Goal: Task Accomplishment & Management: Manage account settings

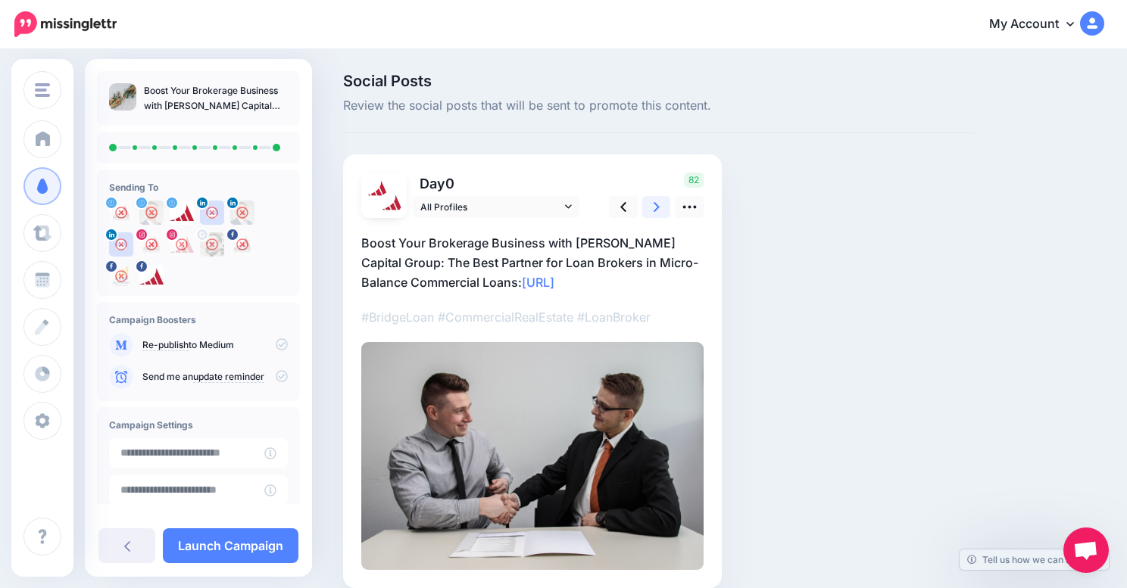
click at [653, 209] on icon at bounding box center [656, 207] width 6 height 16
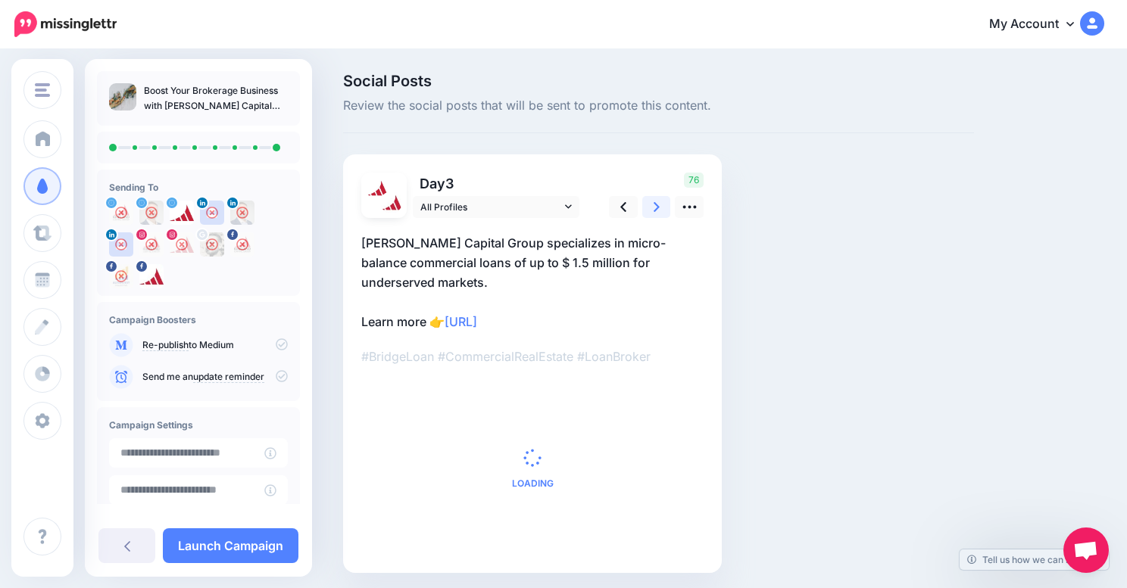
click at [653, 210] on icon at bounding box center [656, 207] width 6 height 16
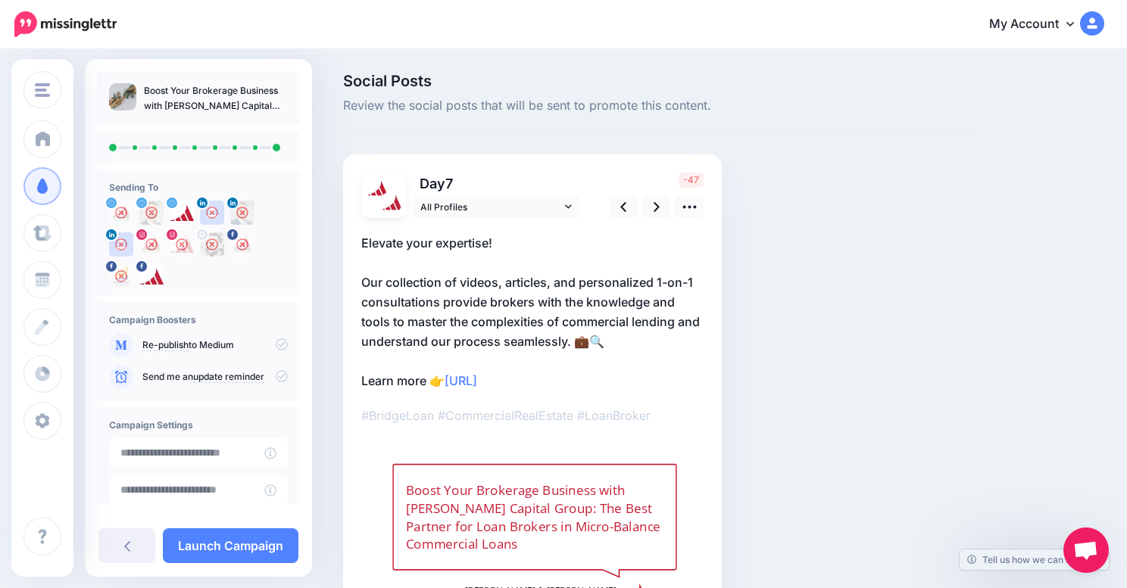
click at [578, 419] on p "#BridgeLoan #CommercialRealEstate #LoanBroker" at bounding box center [532, 416] width 342 height 20
click at [620, 406] on p "#BridgeLoan #CommercialRealEstate #LoanBroker" at bounding box center [532, 416] width 342 height 20
click at [625, 413] on p "#BridgeLoan #CommercialRealEstate #LoanBroker" at bounding box center [532, 416] width 342 height 20
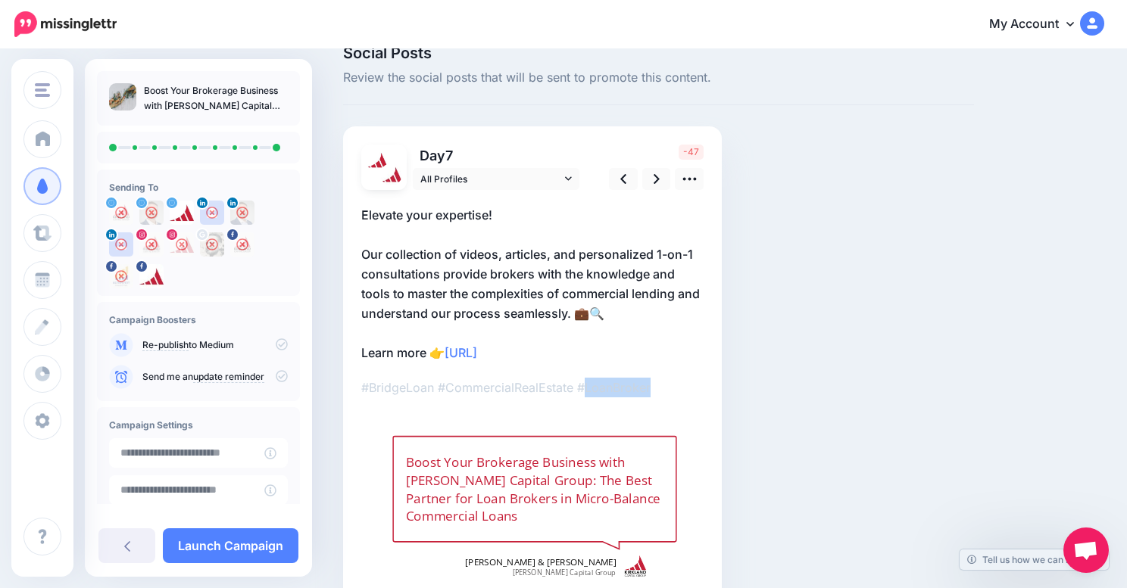
scroll to position [29, 0]
click at [595, 355] on p "Elevate your expertise! Our collection of videos, articles, and personalized 1-…" at bounding box center [532, 282] width 342 height 157
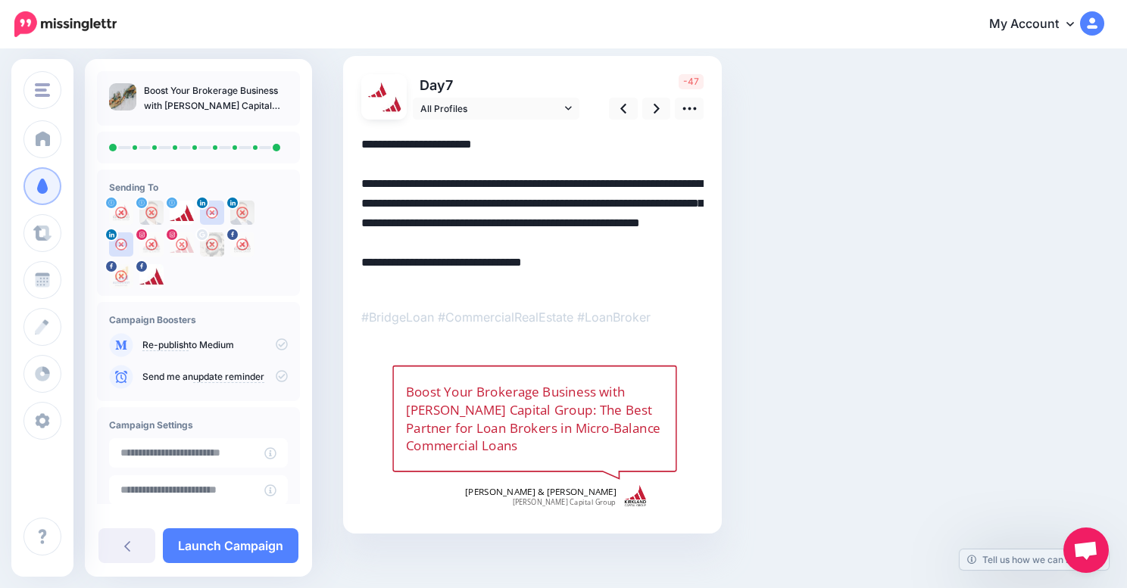
scroll to position [112, 0]
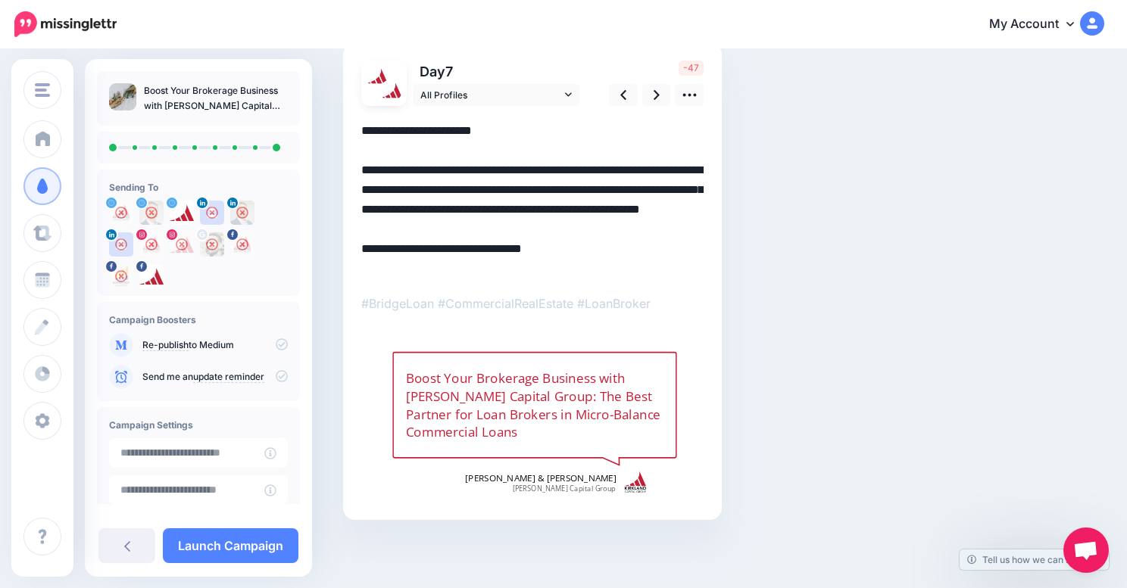
click at [398, 306] on p "#BridgeLoan #CommercialRealEstate #LoanBroker" at bounding box center [532, 304] width 342 height 20
click at [426, 304] on p "#BridgeLoan #CommercialRealEstate #LoanBroker" at bounding box center [532, 304] width 342 height 20
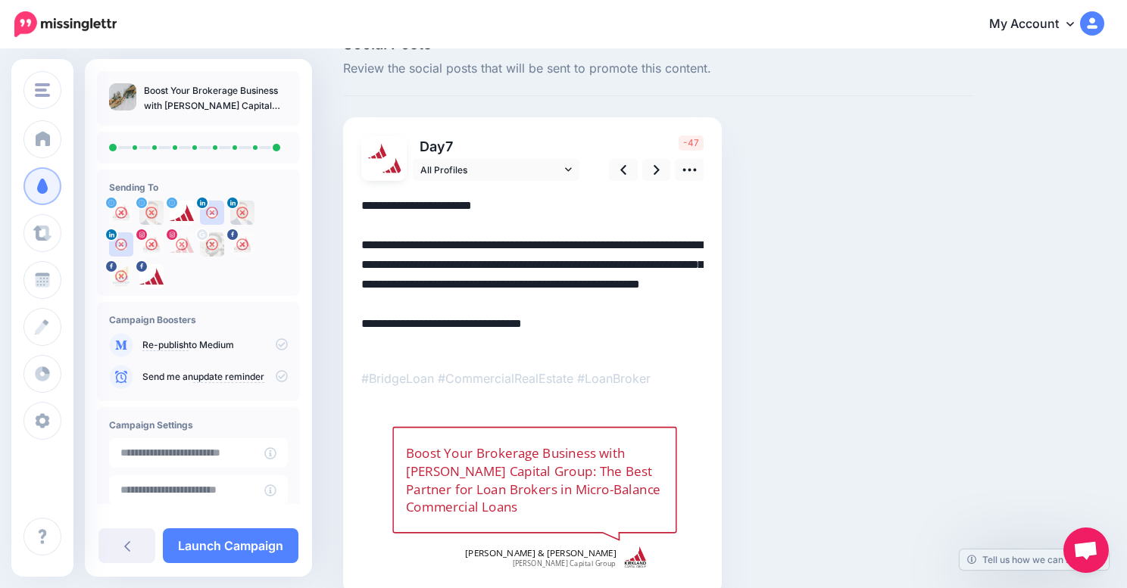
scroll to position [14, 0]
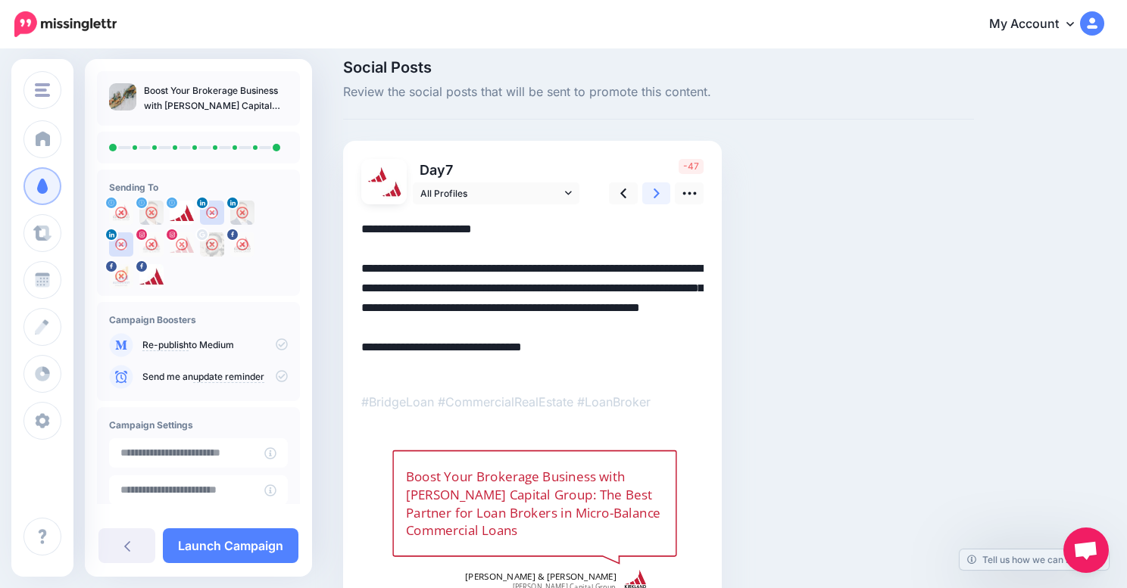
click at [663, 184] on link at bounding box center [656, 193] width 29 height 22
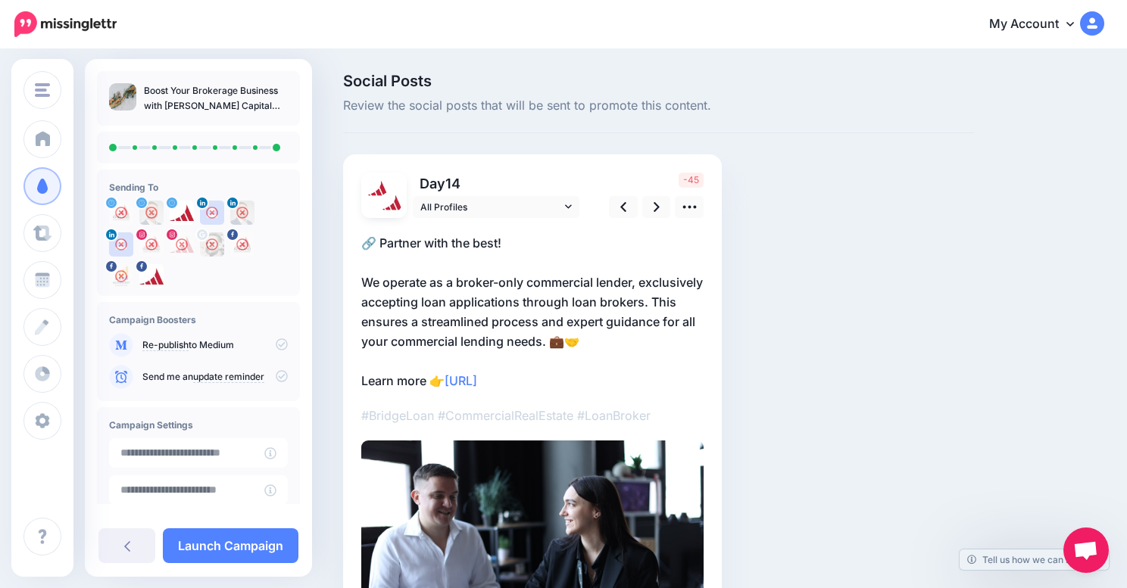
click at [577, 413] on p "#BridgeLoan #CommercialRealEstate #LoanBroker" at bounding box center [532, 416] width 342 height 20
click at [662, 205] on link at bounding box center [656, 207] width 29 height 22
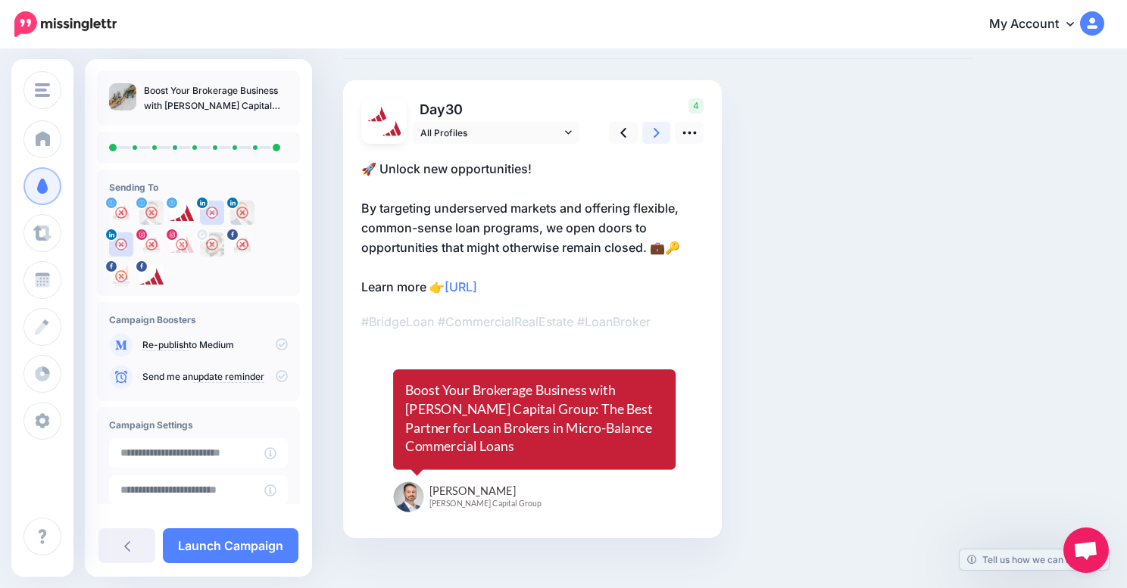
scroll to position [88, 0]
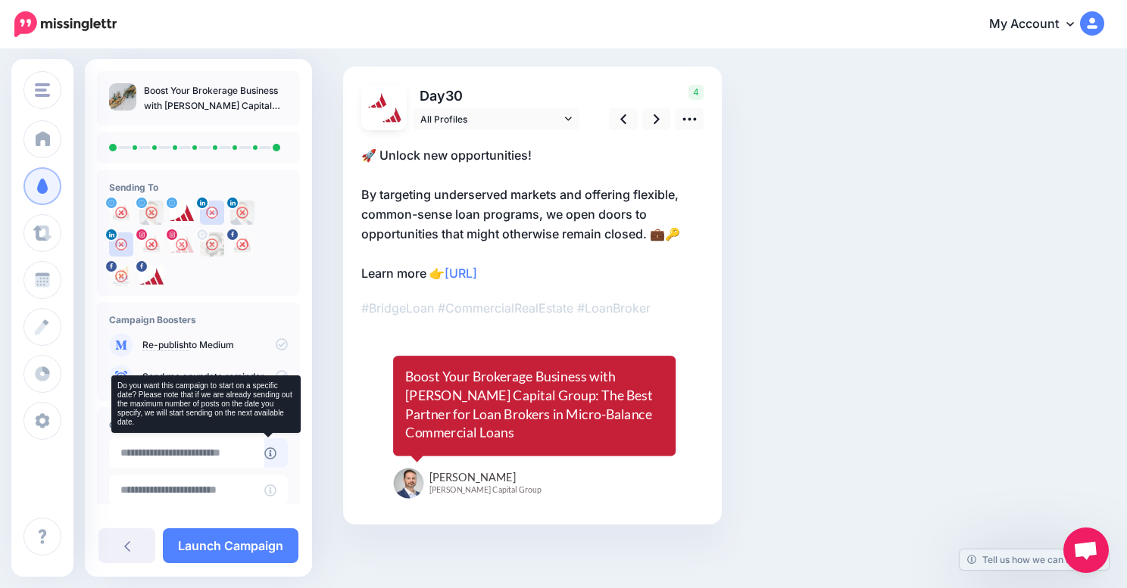
click at [264, 451] on icon at bounding box center [270, 454] width 12 height 12
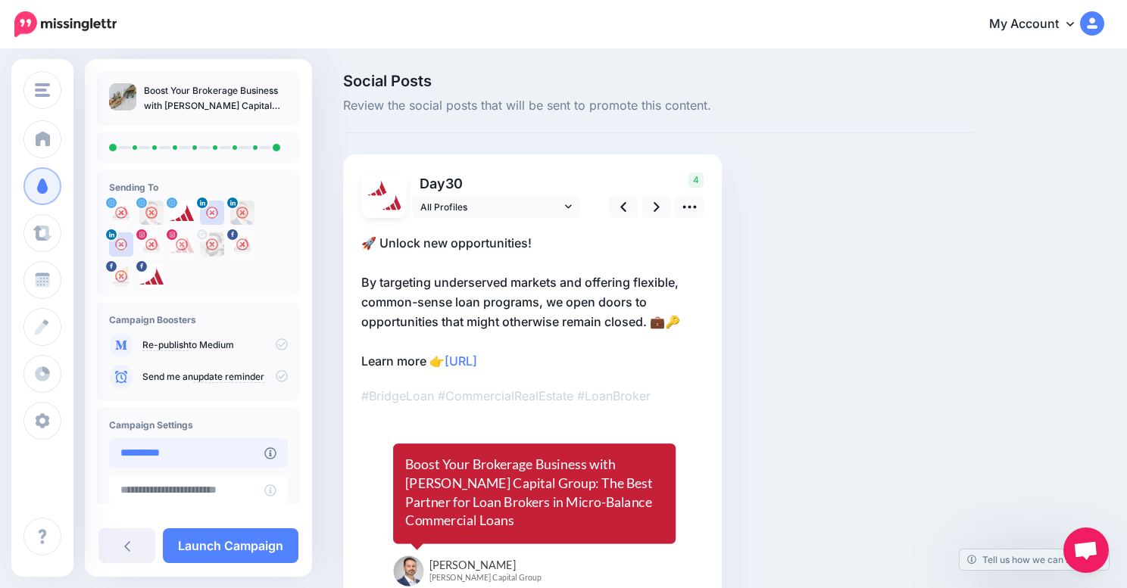
click at [215, 460] on input "**********" at bounding box center [186, 453] width 155 height 30
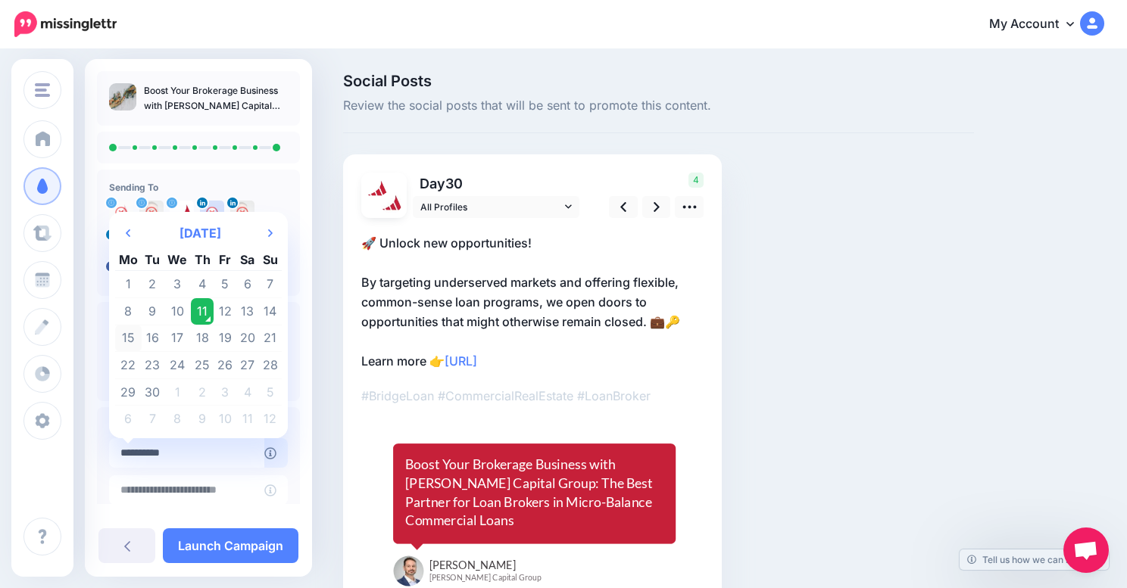
click at [133, 338] on td "15" at bounding box center [128, 338] width 27 height 27
type input "**********"
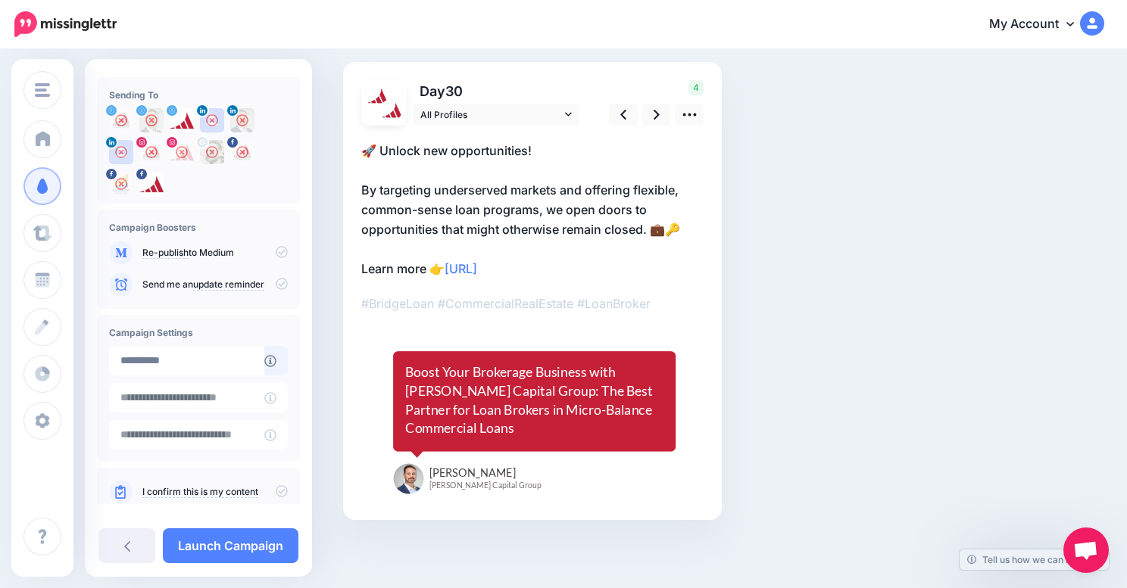
scroll to position [123, 0]
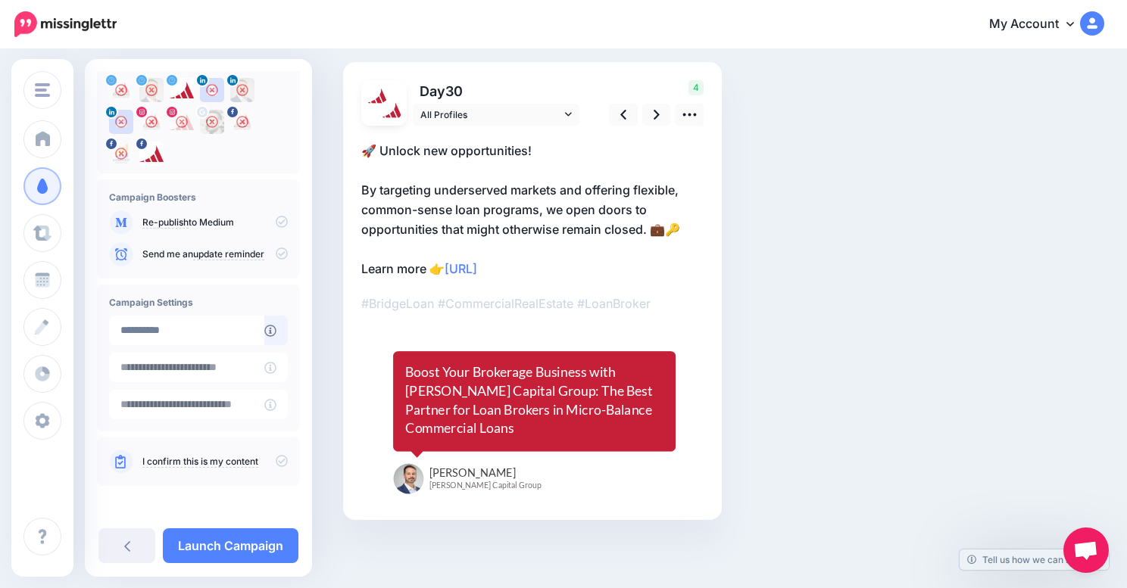
click at [276, 463] on icon at bounding box center [282, 461] width 12 height 12
click at [276, 460] on icon at bounding box center [282, 461] width 12 height 12
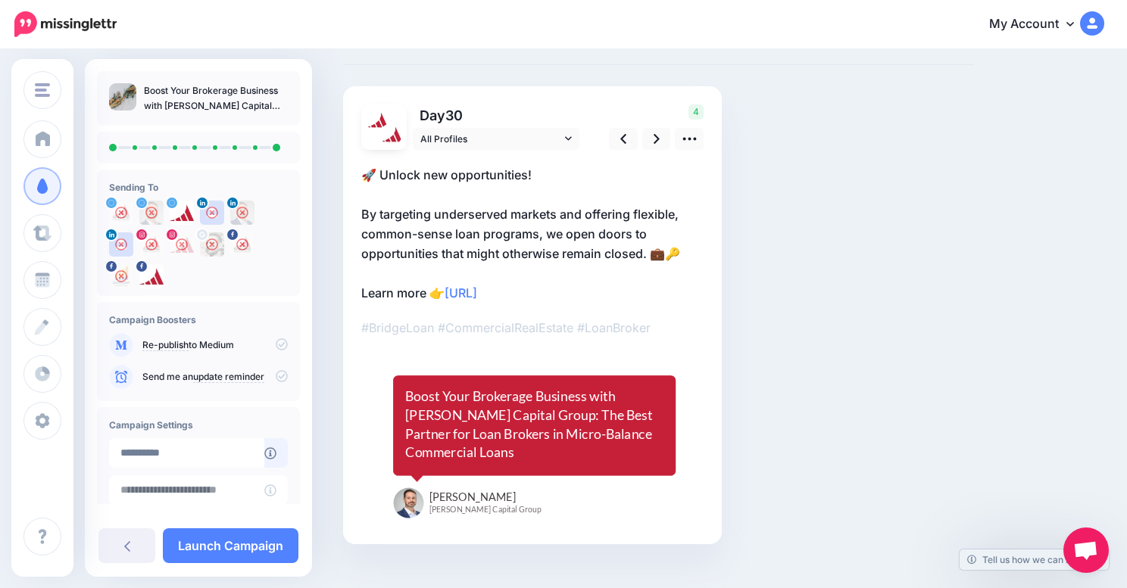
scroll to position [64, 0]
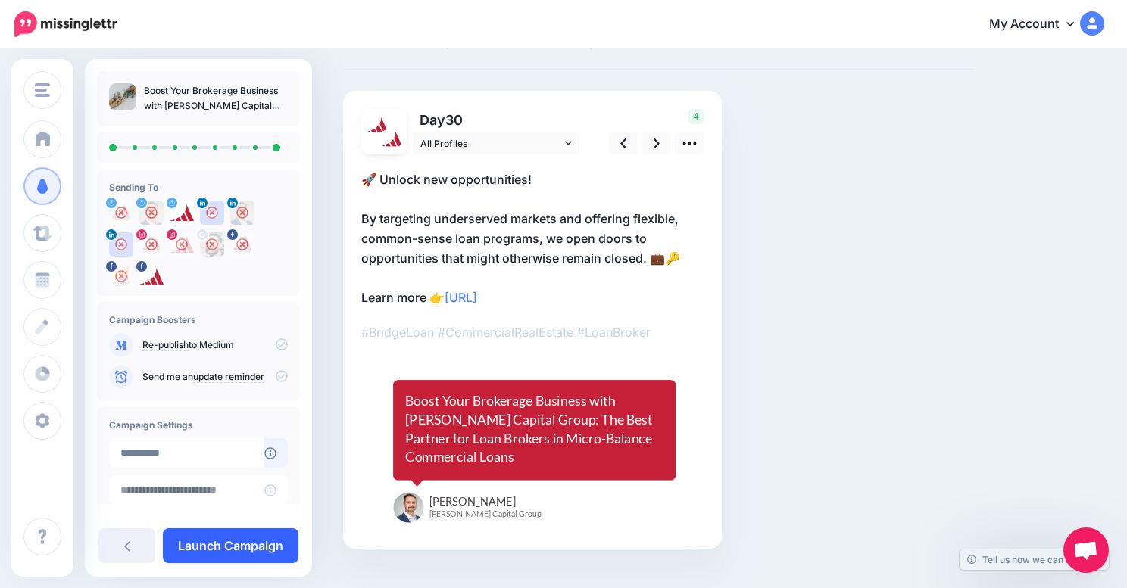
click at [227, 538] on link "Launch Campaign" at bounding box center [231, 546] width 136 height 35
